Goal: Navigation & Orientation: Understand site structure

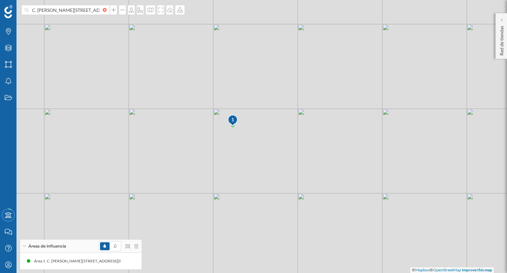
scroll to position [55, 0]
click at [14, 49] on div "Capas" at bounding box center [8, 48] width 17 height 17
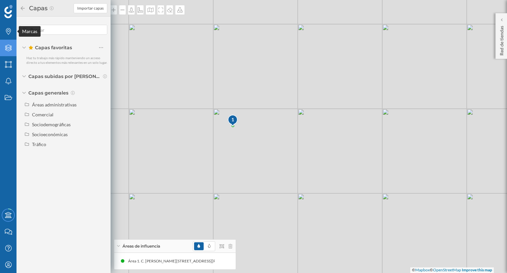
click at [7, 30] on icon "Marcas" at bounding box center [8, 31] width 8 height 7
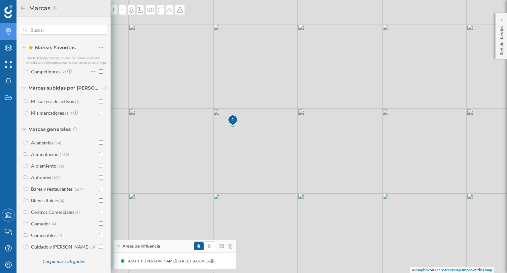
click at [6, 33] on icon "Marcas" at bounding box center [8, 31] width 8 height 7
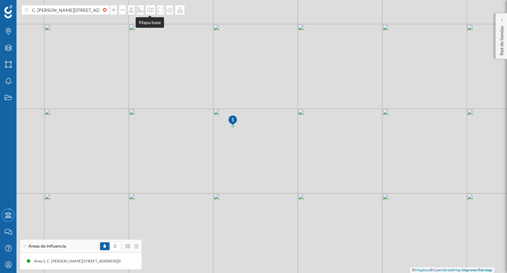
click at [149, 9] on icon at bounding box center [150, 9] width 7 height 5
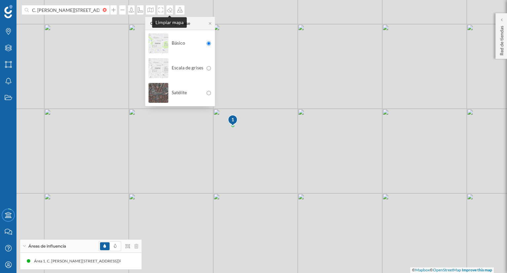
click at [169, 10] on icon at bounding box center [169, 10] width 5 height 5
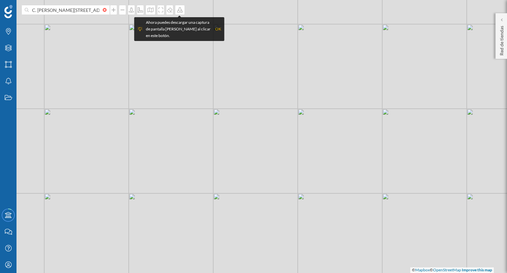
click at [217, 30] on div "OK" at bounding box center [218, 29] width 6 height 7
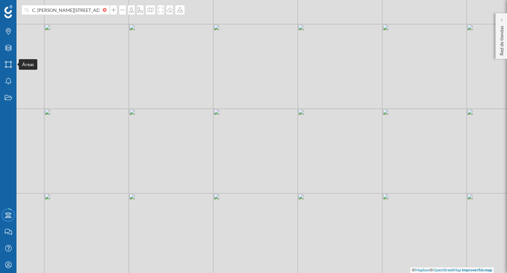
click at [9, 64] on icon "Áreas" at bounding box center [8, 64] width 8 height 7
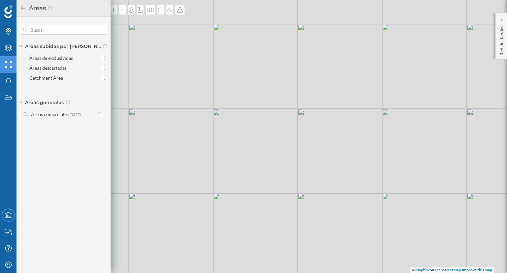
click at [216, 76] on div "© Mapbox © OpenStreetMap Improve this map" at bounding box center [253, 136] width 507 height 273
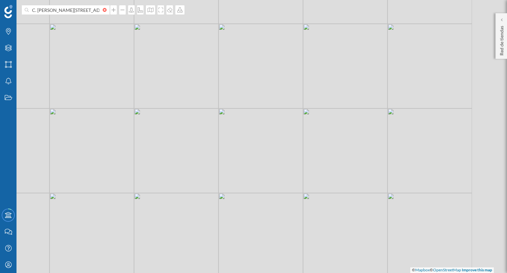
drag, startPoint x: 319, startPoint y: 182, endPoint x: 254, endPoint y: 182, distance: 65.7
click at [254, 182] on div "© Mapbox © OpenStreetMap Improve this map" at bounding box center [253, 136] width 507 height 273
click at [502, 19] on icon at bounding box center [501, 19] width 2 height 3
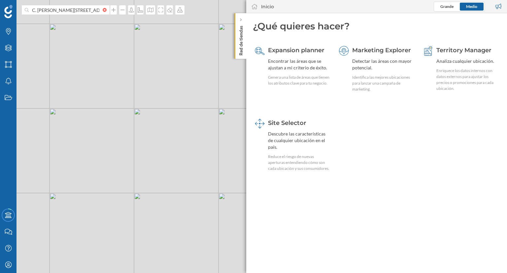
click at [443, 75] on div "Enriquece los datos internos con datos externos para ajustar los precios o prom…" at bounding box center [467, 80] width 62 height 24
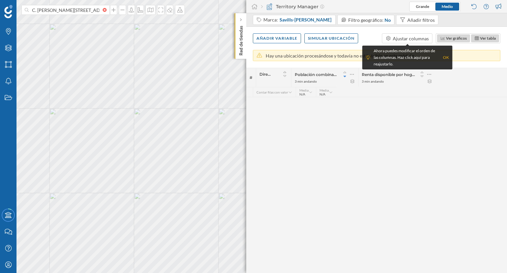
click at [324, 39] on div "Simular ubicación" at bounding box center [331, 38] width 54 height 10
